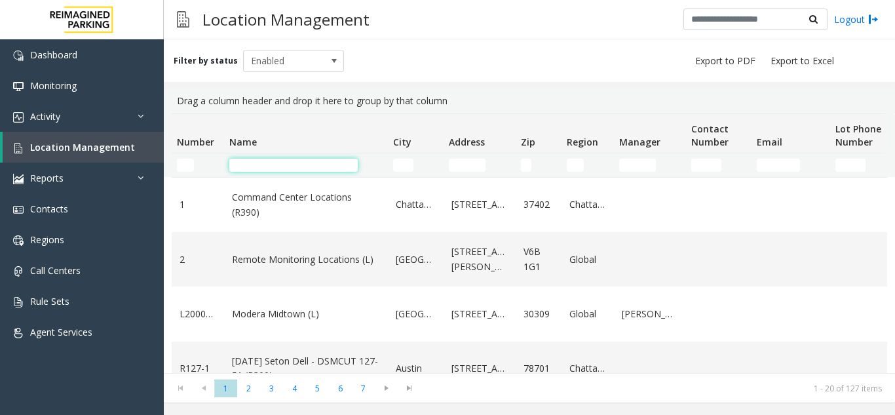
click at [276, 164] on input "Name Filter" at bounding box center [293, 165] width 128 height 13
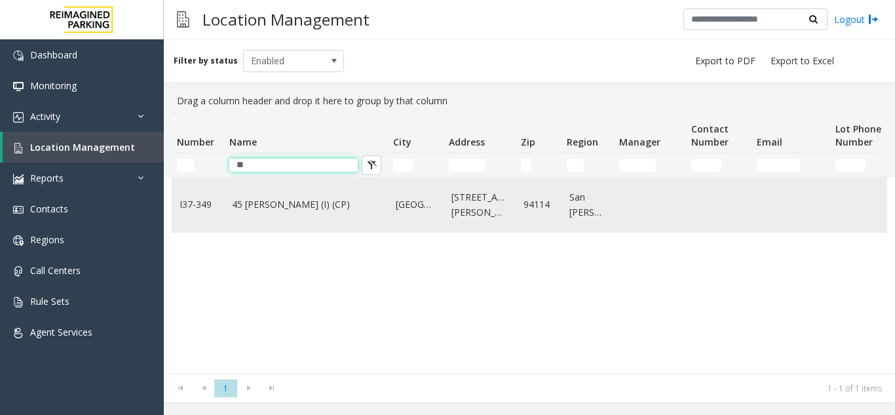
type input "**"
click at [289, 205] on link "45 Castro (I) (CP)" at bounding box center [306, 204] width 148 height 14
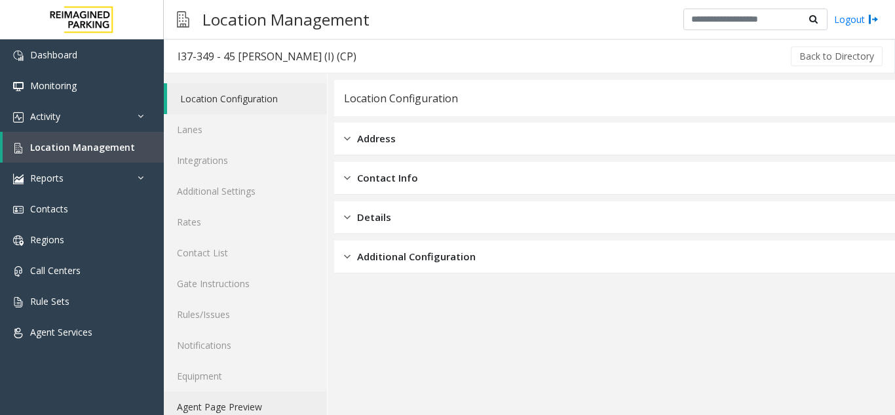
click at [262, 409] on link "Agent Page Preview" at bounding box center [245, 406] width 163 height 31
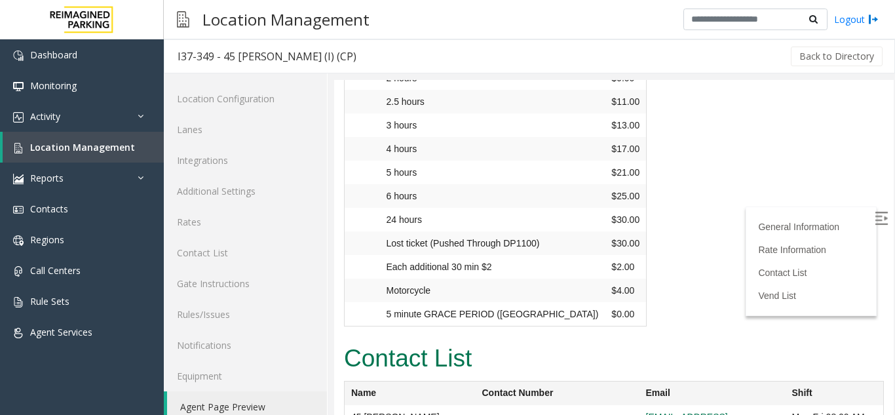
scroll to position [1900, 0]
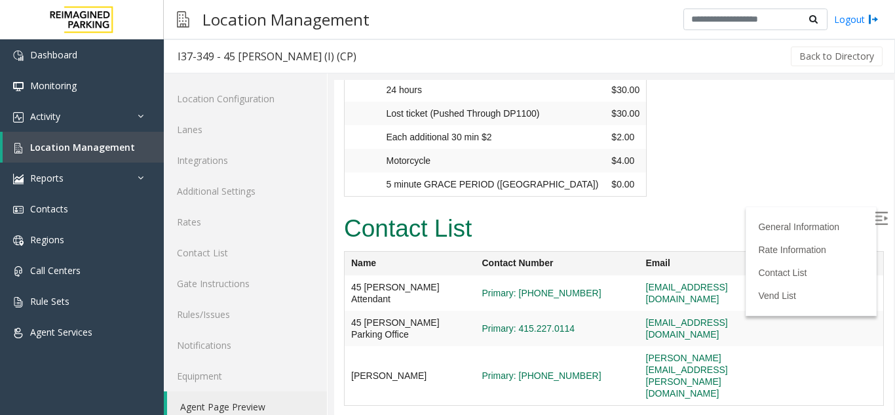
click at [875, 221] on img at bounding box center [881, 218] width 13 height 13
drag, startPoint x: 781, startPoint y: 227, endPoint x: 622, endPoint y: 229, distance: 159.2
click at [622, 346] on tr "Alan Giang Primary: 628-282-6254 alan.giang@reimaginedparking.com" at bounding box center [614, 376] width 539 height 60
copy tr "alan.giang@reimaginedparking.com"
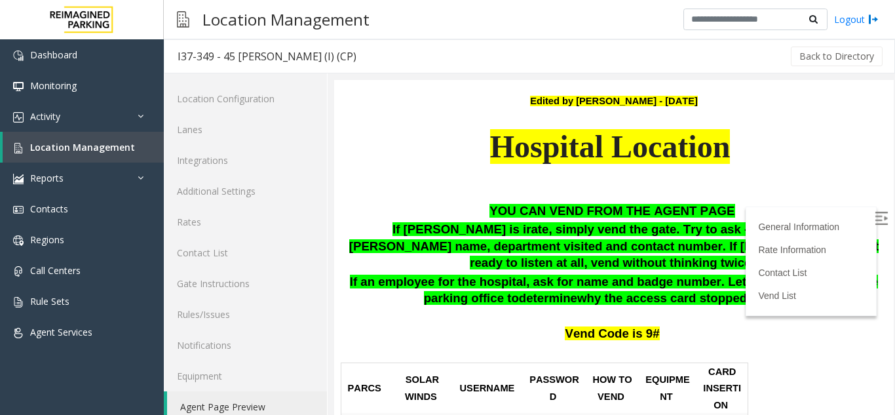
scroll to position [0, 0]
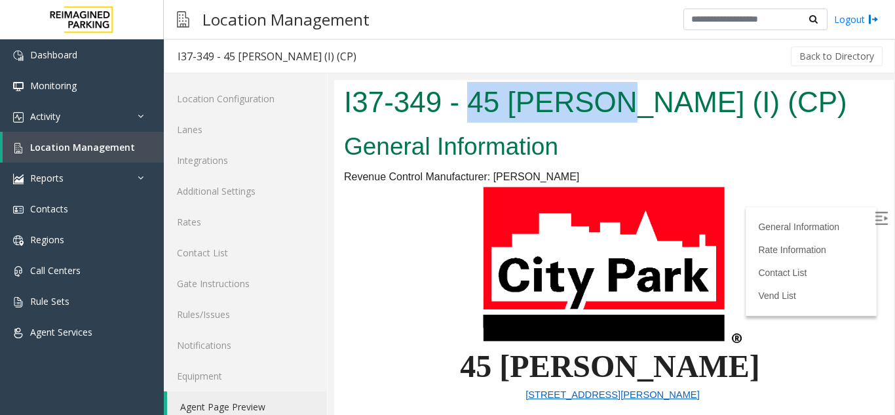
drag, startPoint x: 598, startPoint y: 107, endPoint x: 471, endPoint y: 113, distance: 126.6
click at [471, 113] on h1 "I37-349 - 45 Castro (I) (CP)" at bounding box center [614, 102] width 540 height 41
copy h1 "45 Castro"
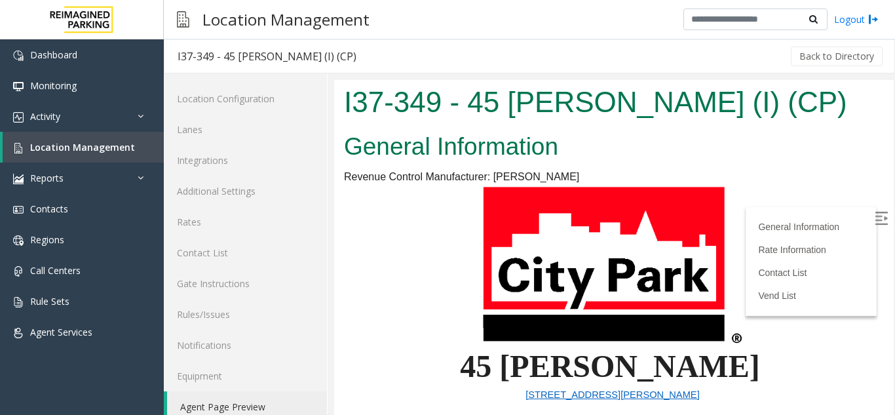
drag, startPoint x: 604, startPoint y: 140, endPoint x: 579, endPoint y: 120, distance: 32.6
click at [605, 140] on h2 "General Information" at bounding box center [614, 147] width 540 height 34
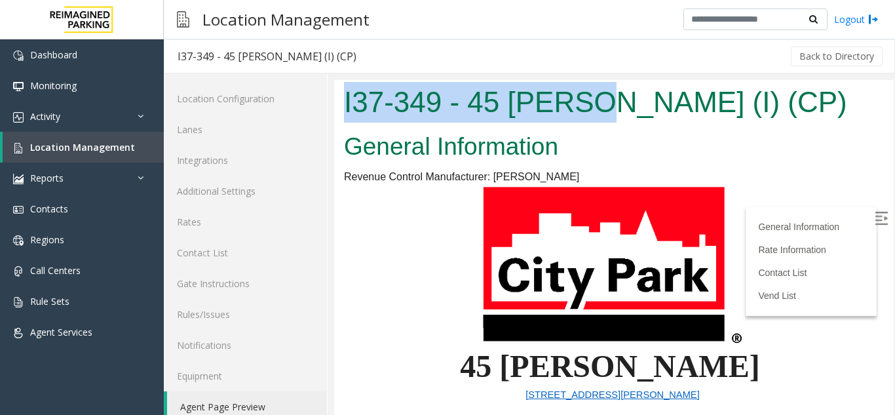
drag, startPoint x: 592, startPoint y: 104, endPoint x: 346, endPoint y: 105, distance: 246.4
click at [346, 105] on h1 "I37-349 - 45 Castro (I) (CP)" at bounding box center [614, 102] width 540 height 41
copy h1 "I37-349 - 45 Castro"
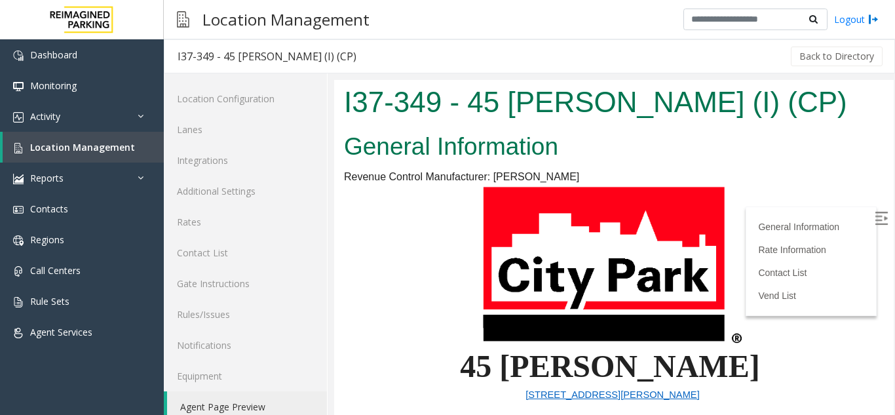
drag, startPoint x: 723, startPoint y: 167, endPoint x: 709, endPoint y: 162, distance: 15.1
click at [110, 140] on link "Location Management" at bounding box center [83, 147] width 161 height 31
